Goal: Task Accomplishment & Management: Manage account settings

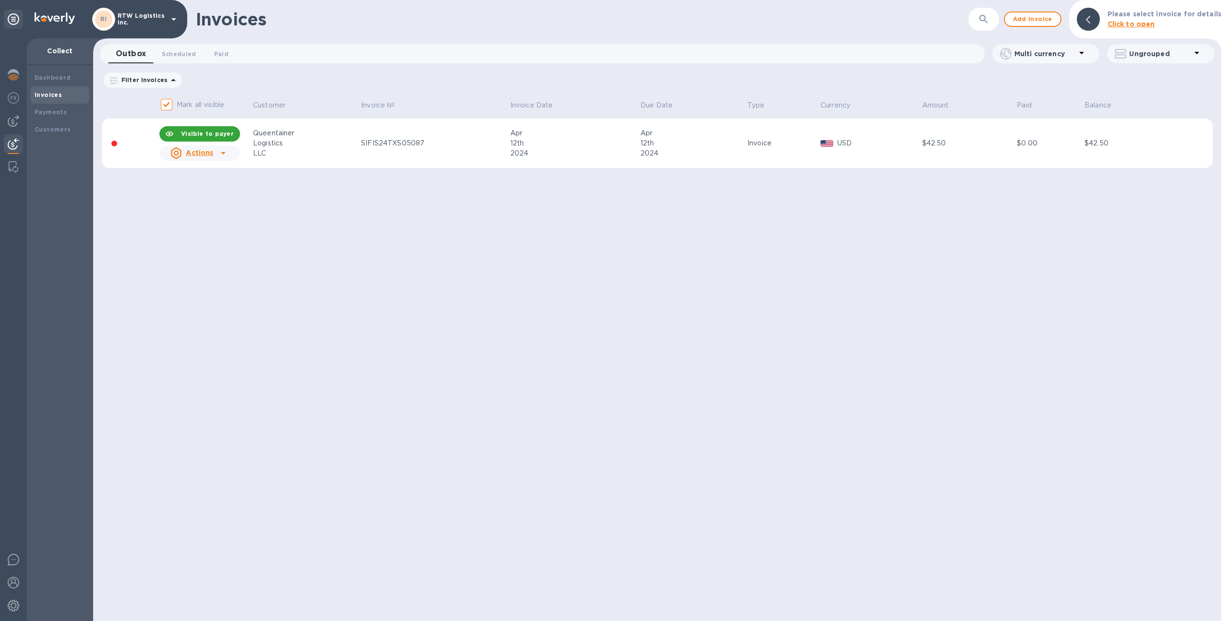
click at [126, 21] on p "RTW Logistics Inc." at bounding box center [142, 18] width 48 height 13
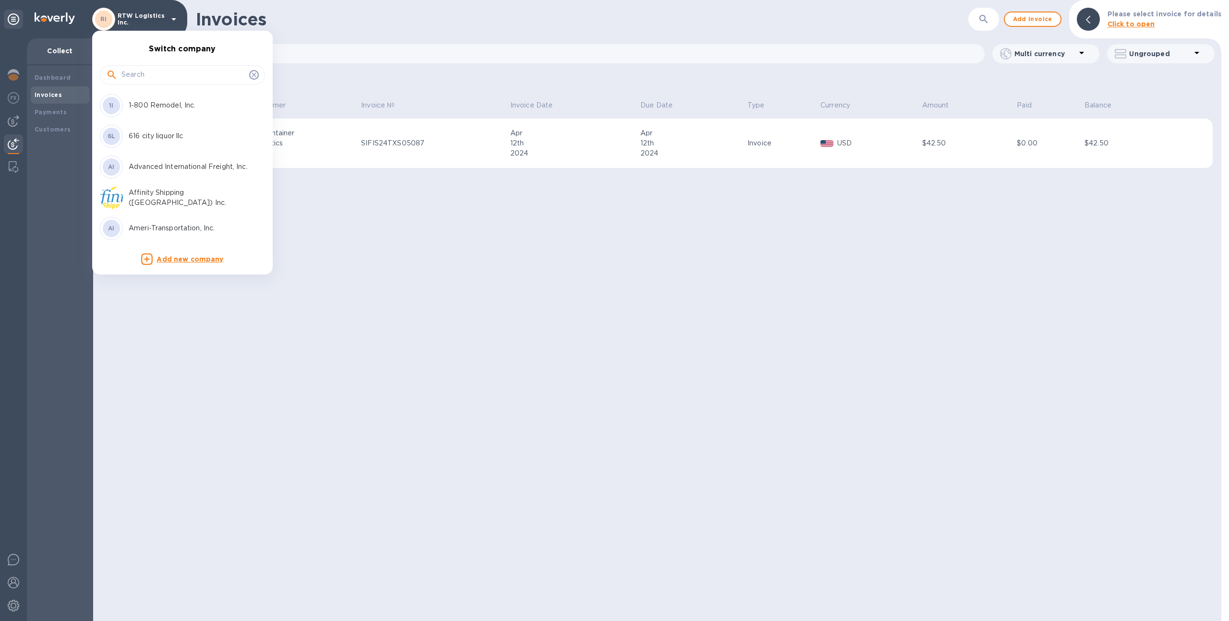
click at [137, 76] on input "text" at bounding box center [183, 75] width 124 height 14
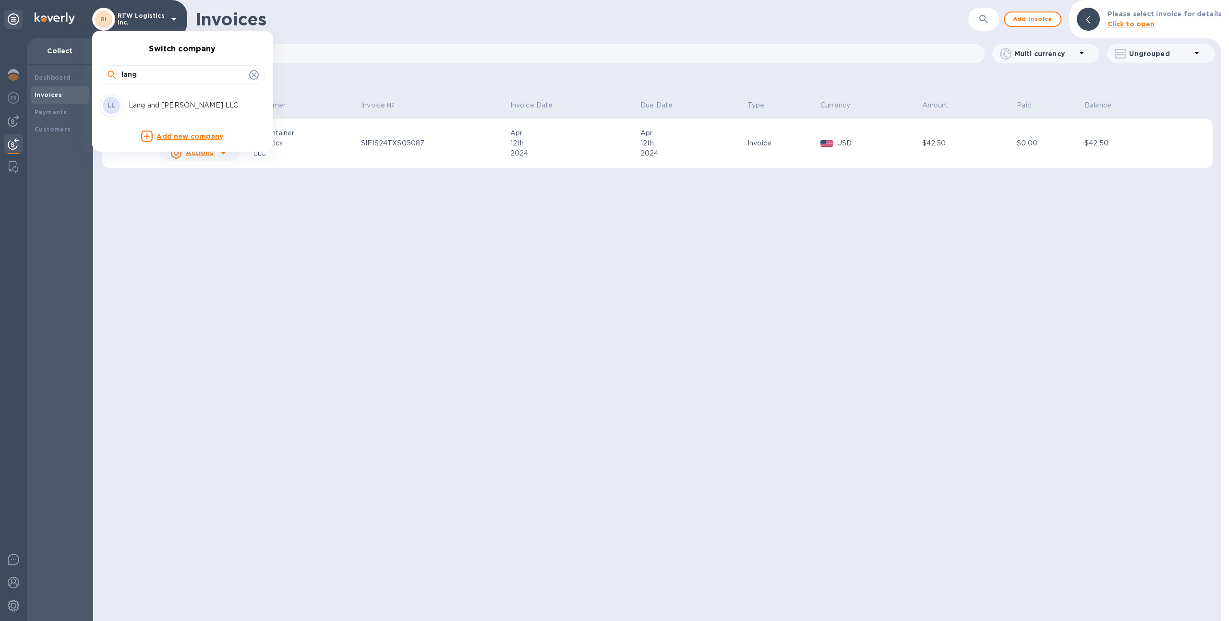
type input "lang"
click at [137, 102] on p "Lang and [PERSON_NAME] LLC" at bounding box center [189, 105] width 121 height 10
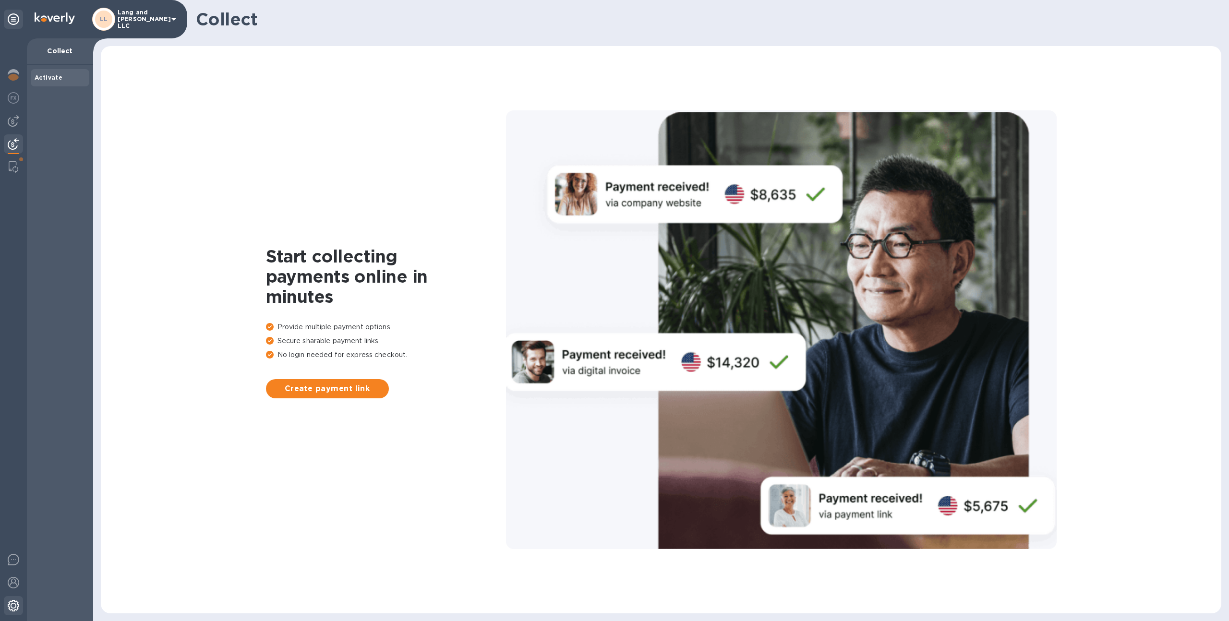
click at [16, 611] on img at bounding box center [14, 606] width 12 height 12
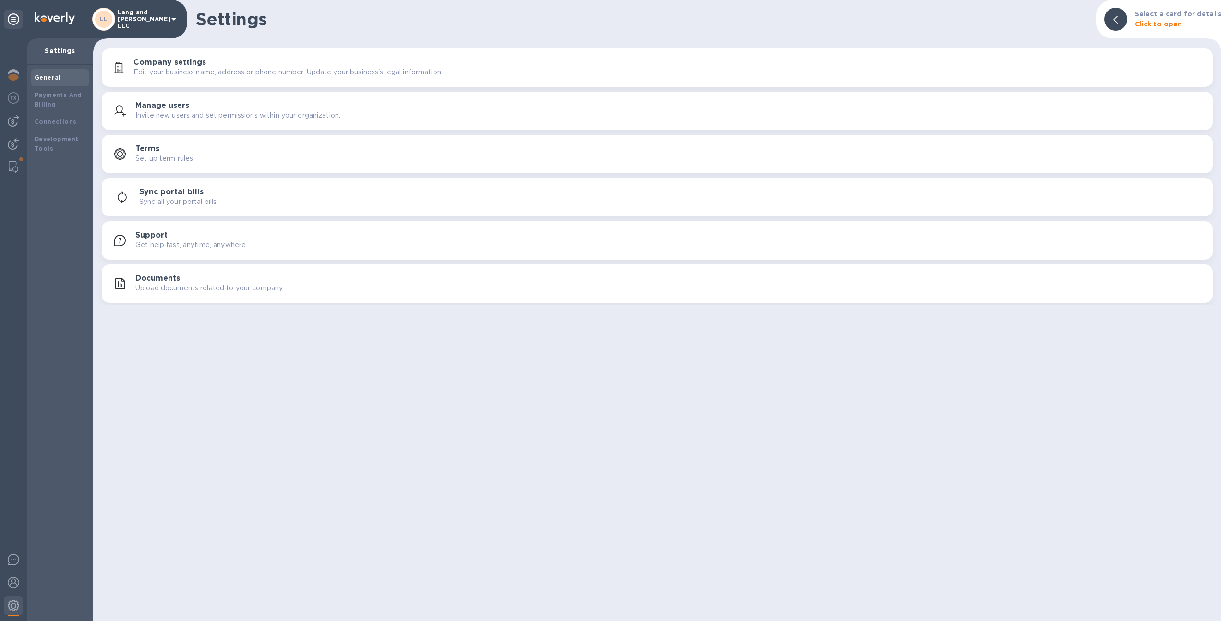
click at [145, 268] on button "Documents Upload documents related to your company." at bounding box center [657, 284] width 1111 height 38
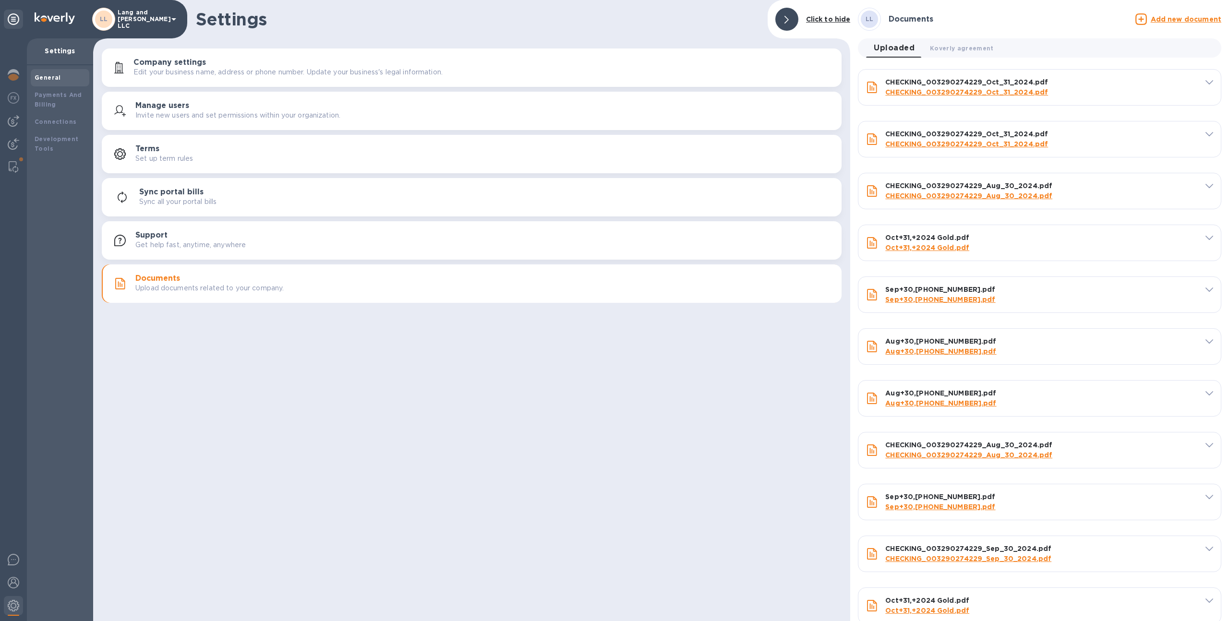
type input "CHECKING_003290274229_Oct_31_2024.pdf"
type input "CHECKING_003290274229_Aug_30_2024.pdf"
type input "Oct+31,+2024 Gold.pdf"
type input "Sep+30,[PHONE_NUMBER].pdf"
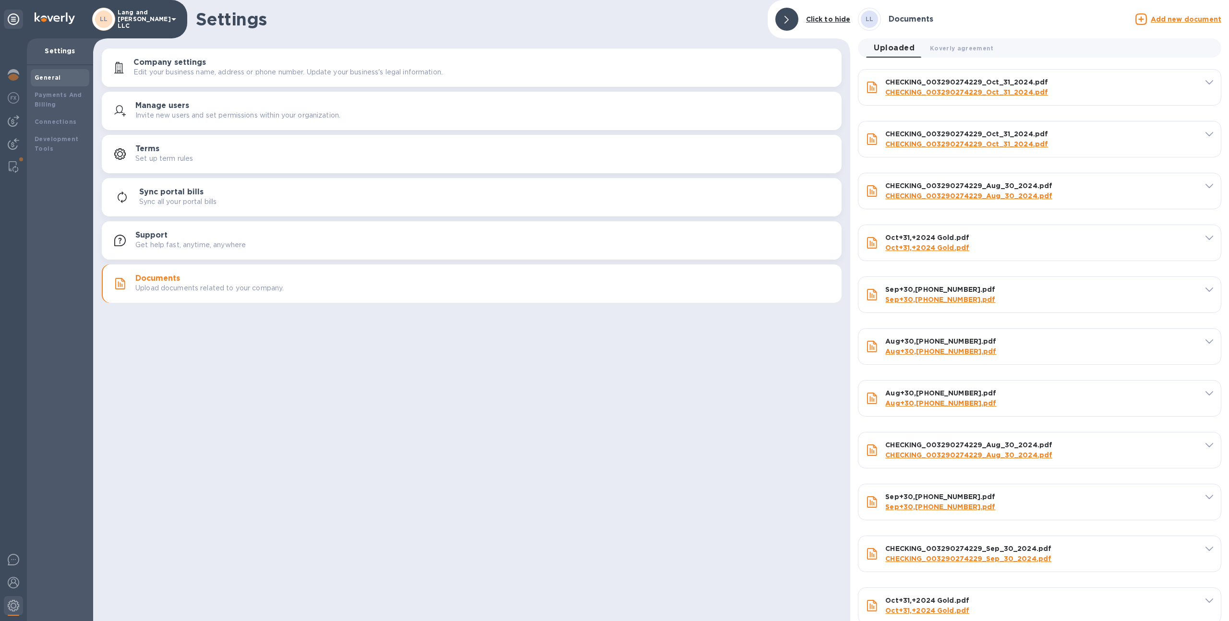
type input "Aug+30,[PHONE_NUMBER].pdf"
type input "CHECKING_003290274229_Aug_30_2024.pdf"
type input "Sep+30,[PHONE_NUMBER].pdf"
type input "CHECKING_003290274229_Sep_30_2024.pdf"
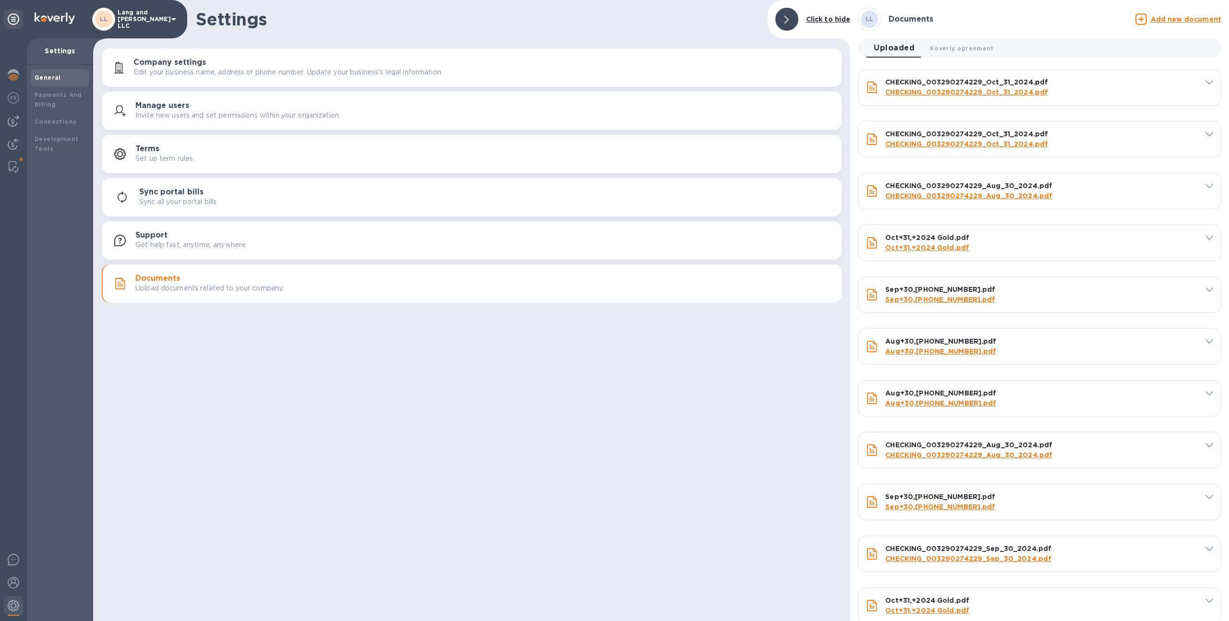
type input "Oct+31,+2024 Gold.pdf"
type input "CHECKING_003290274229_Oct_31_2024.pdf"
type input "01. Passport.jpeg"
type input "Passport.jpeg"
type input "CHECKING_003290274229_Nov_29_2024"
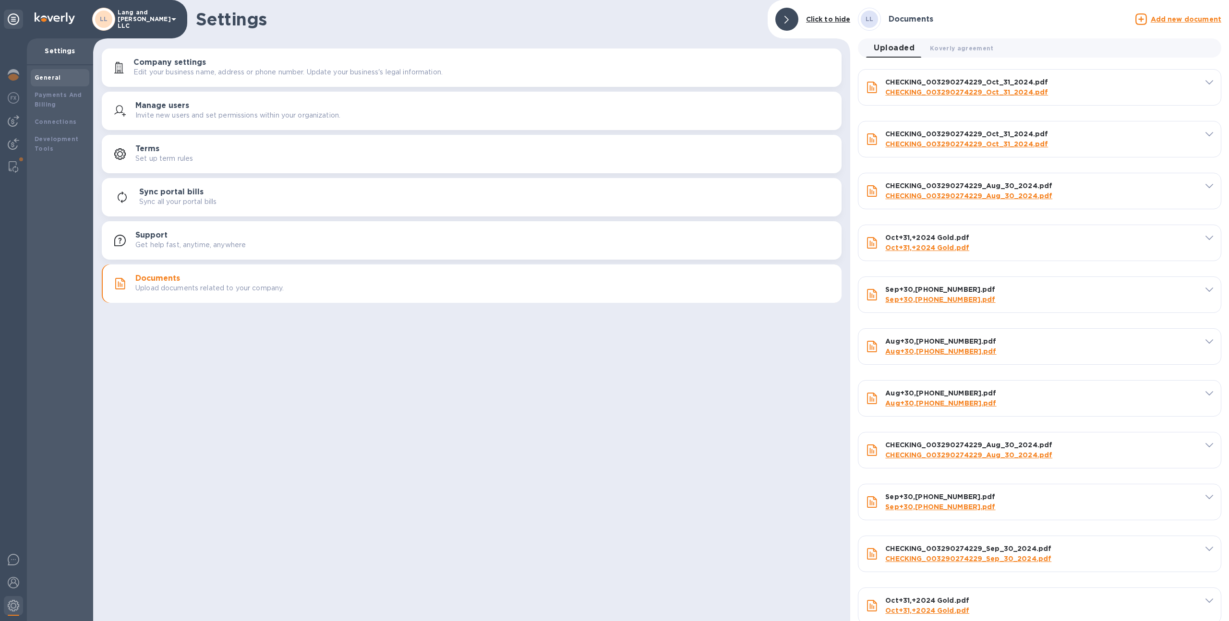
type input "Nov+29,+2024"
type input "CHECKING_003290274229_Dec_31_2024"
type input "Dec+31,+2024"
type input "CHECKING_003290274229_Jan_31_2025"
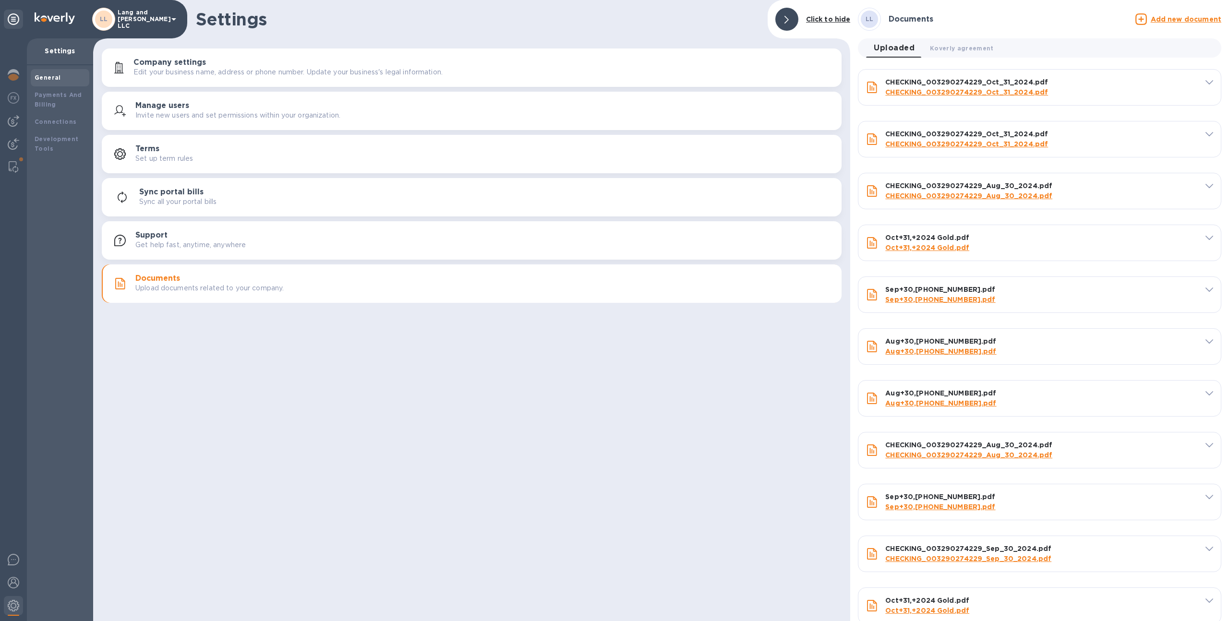
type input "Jan+31,+2025 (1)"
type input "CHECKING_003290274229_Feb_28_2025"
type input "Gold D 28-02"
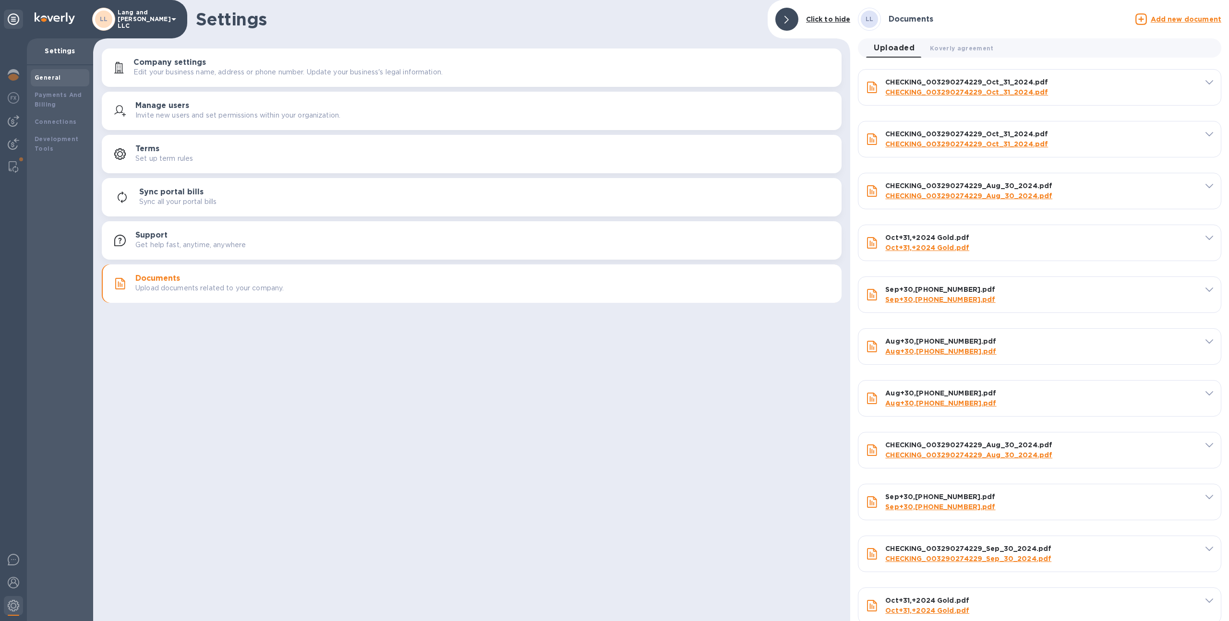
type input "Mar+31,+2025 (1)"
type input "CHECKING_003290274229_Mar_31_2025"
type input "CHECKING_003290274229_Apr_30_2025"
type input "[DATE]"
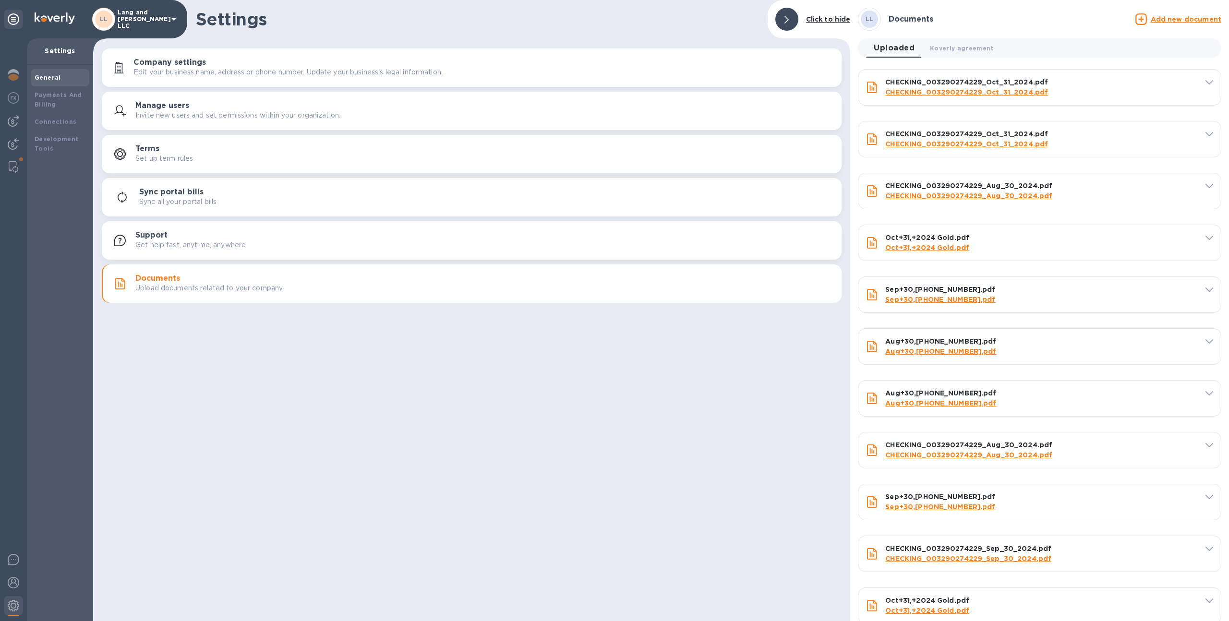
type input "[DATE]"
type input "CHECKING_003290274229_May_30_2025"
type input "CHECKING_003290274229_Jun_30_2025"
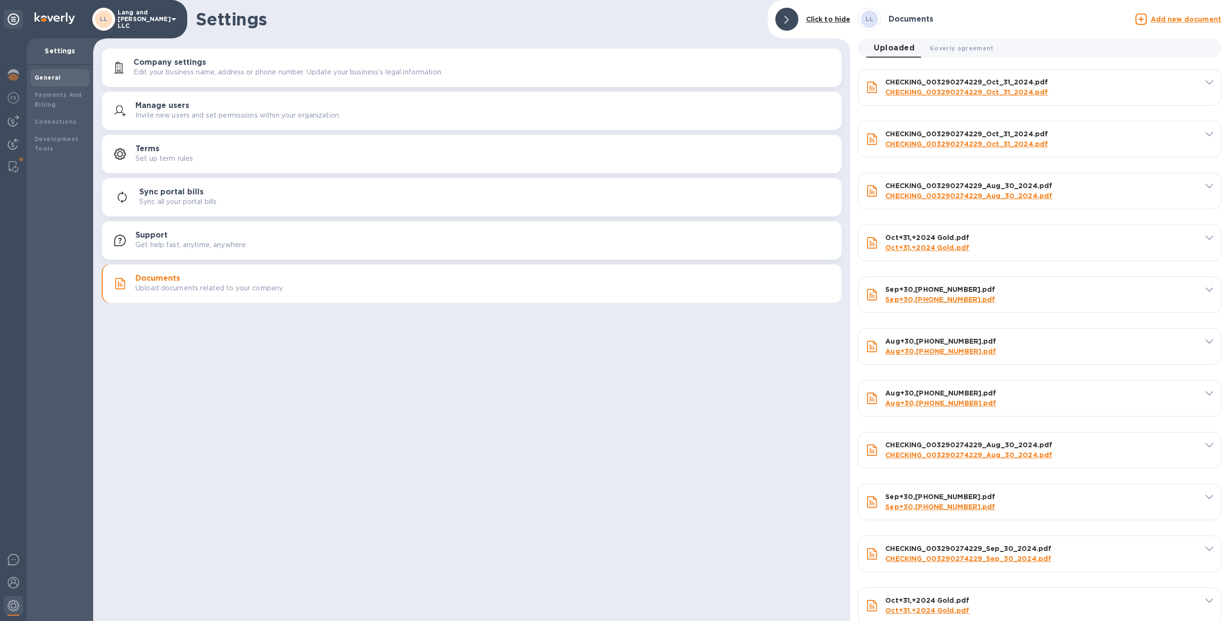
type input "Jun+30,+2025 (1)"
type input "CHECKING_003290274229_[DATE]_31_2025"
type input "[DATE]"
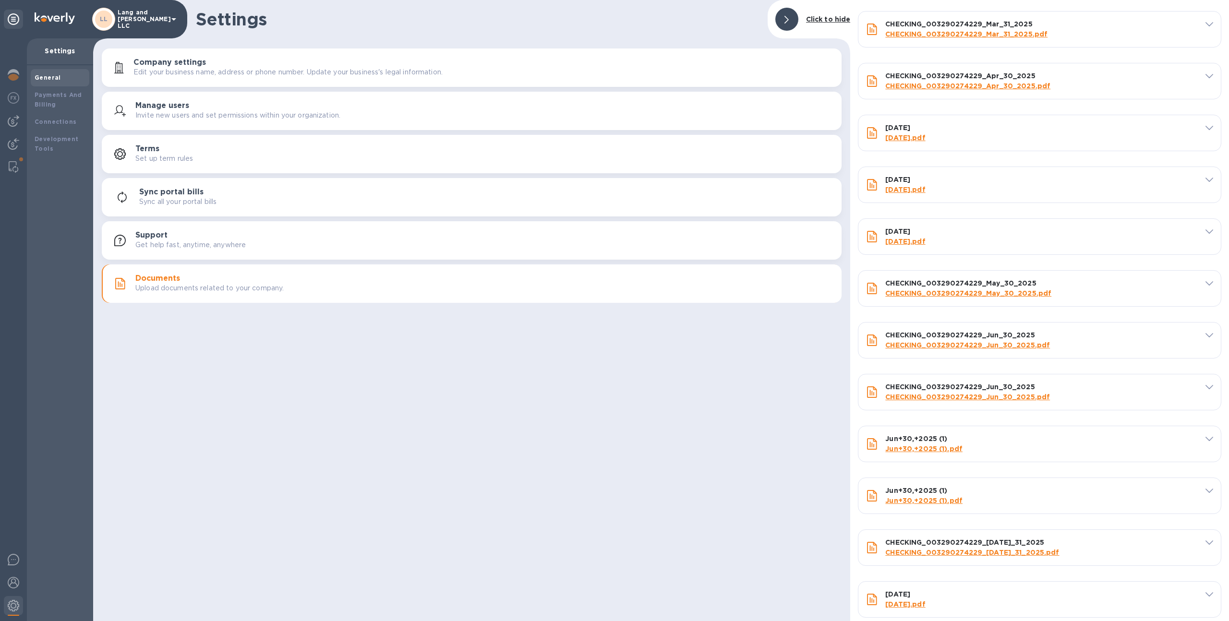
scroll to position [1474, 0]
